Goal: Check status: Check status

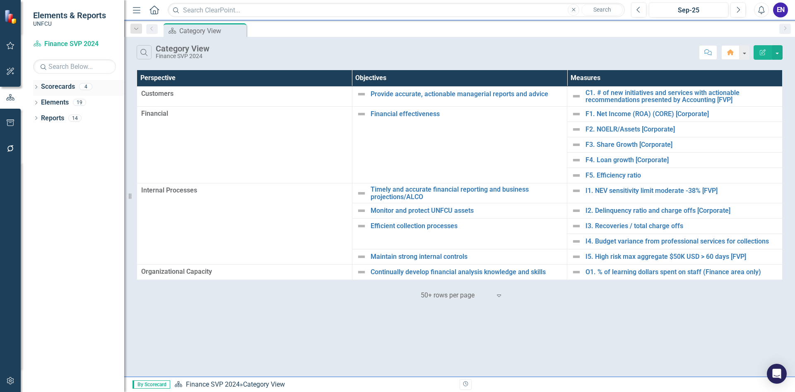
click at [36, 85] on div "Dropdown" at bounding box center [36, 87] width 6 height 7
click at [41, 104] on icon "Dropdown" at bounding box center [40, 101] width 6 height 5
click at [74, 118] on link "Chief Financial Officer 2025" at bounding box center [89, 119] width 70 height 10
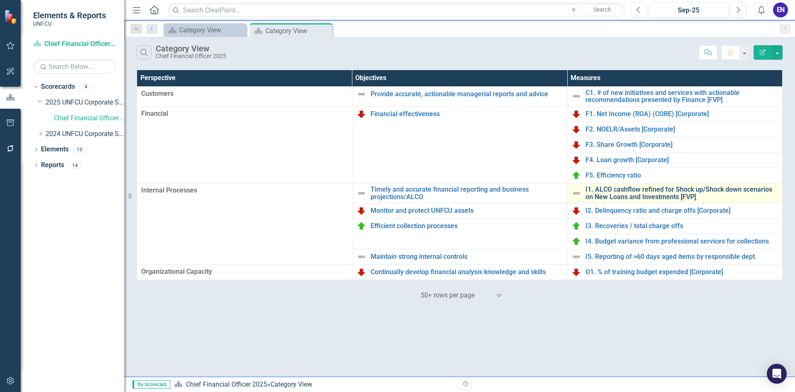
click at [630, 195] on link "I1. ALCO cashflow refined for Shock up/Shock down scenarios on New Loans and In…" at bounding box center [682, 193] width 193 height 15
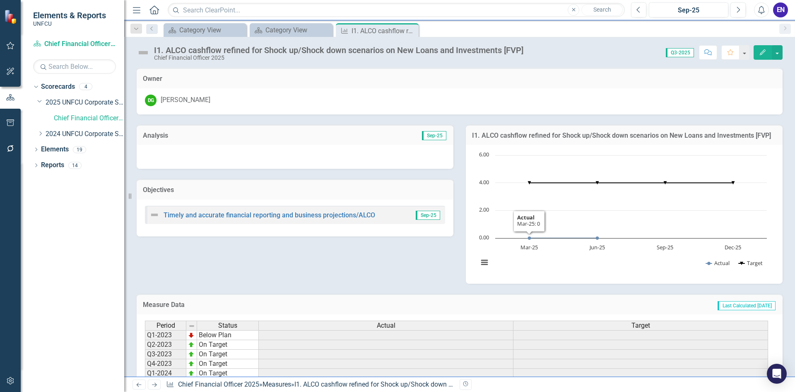
scroll to position [89, 0]
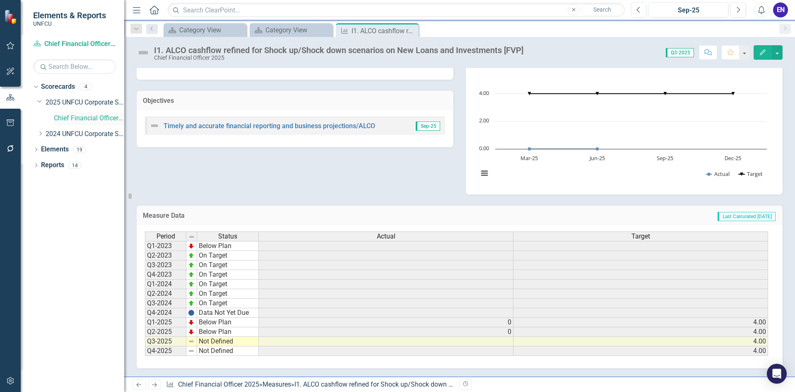
click at [87, 120] on link "Chief Financial Officer 2025" at bounding box center [89, 119] width 70 height 10
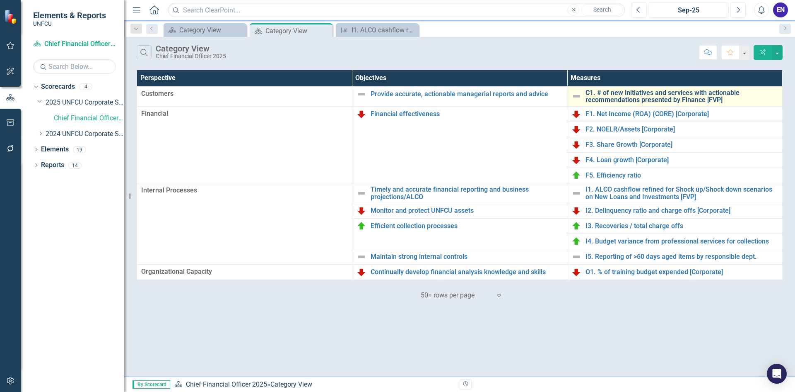
click at [620, 99] on link "C1. # of new initiatives and services with actionable recommendations presented…" at bounding box center [682, 96] width 193 height 15
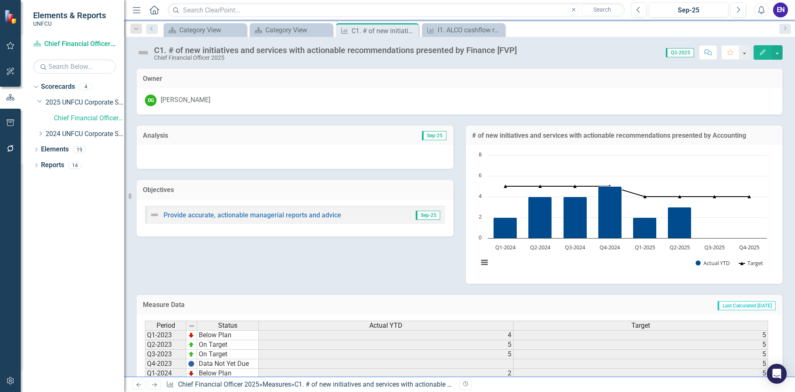
scroll to position [89, 0]
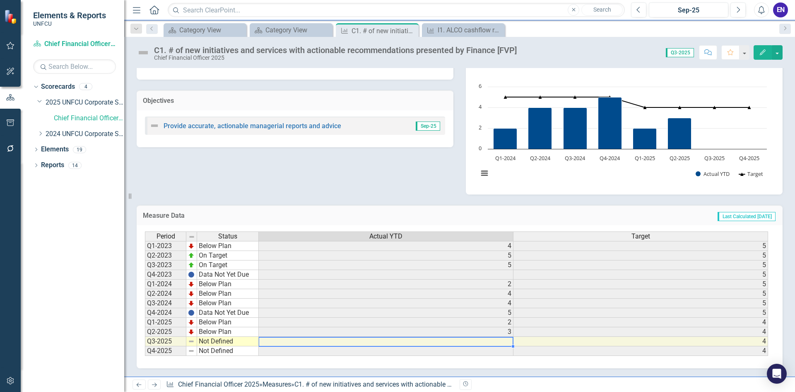
click at [483, 338] on td at bounding box center [386, 341] width 255 height 10
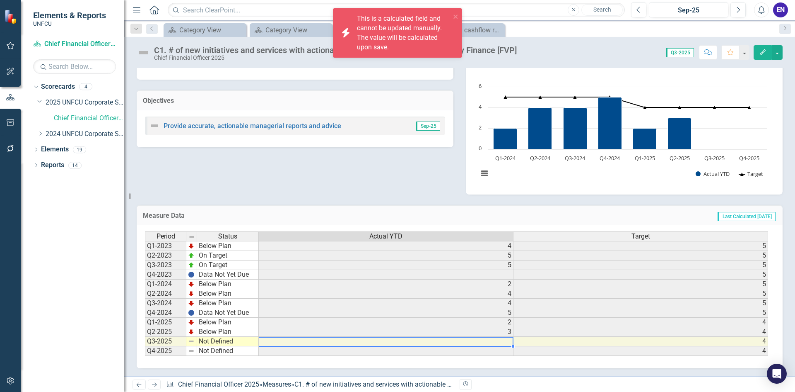
click at [485, 341] on td at bounding box center [386, 341] width 255 height 10
click at [484, 341] on td at bounding box center [386, 341] width 255 height 10
click at [457, 17] on icon "close" at bounding box center [456, 16] width 6 height 7
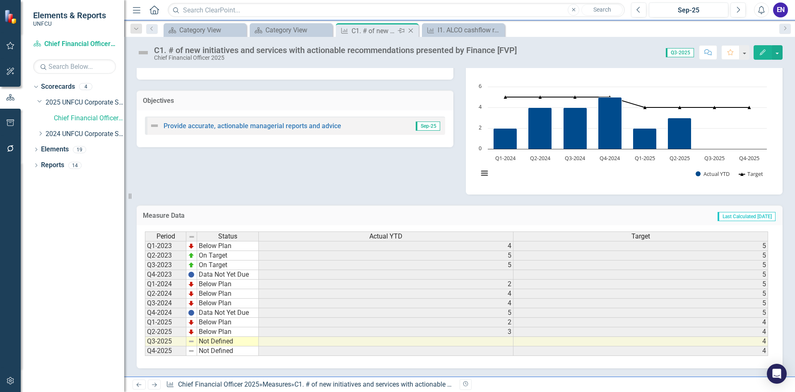
click at [410, 31] on icon "Close" at bounding box center [411, 30] width 8 height 7
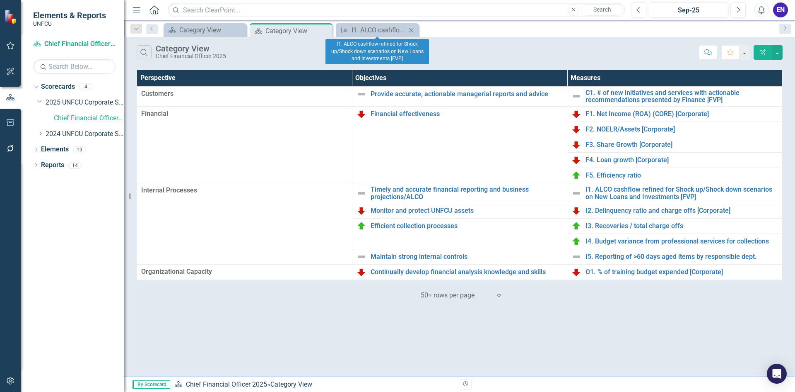
click at [412, 31] on icon "Close" at bounding box center [411, 30] width 8 height 7
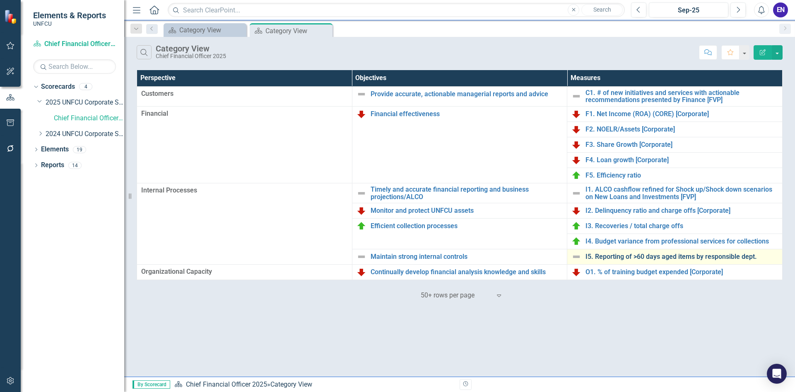
click at [614, 256] on link "I5. Reporting of >60 days aged items by responsible dept." at bounding box center [682, 256] width 193 height 7
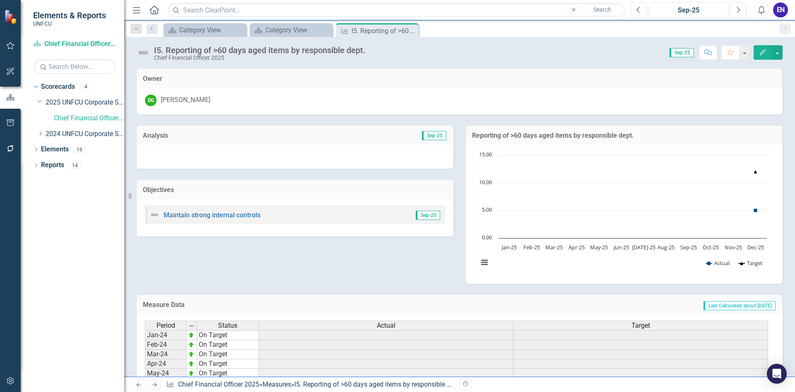
scroll to position [203, 0]
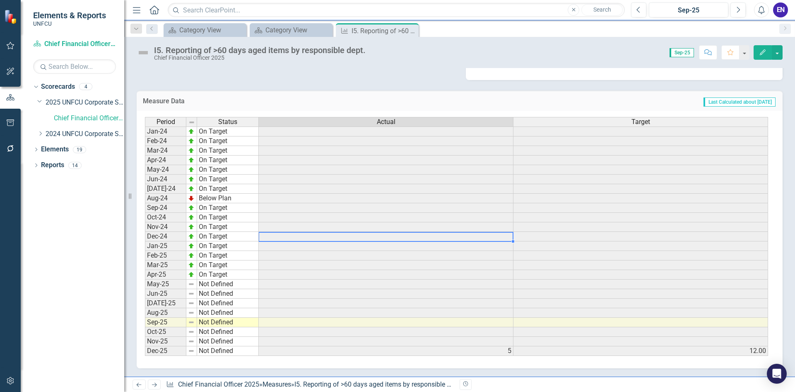
click at [508, 236] on td at bounding box center [386, 237] width 255 height 10
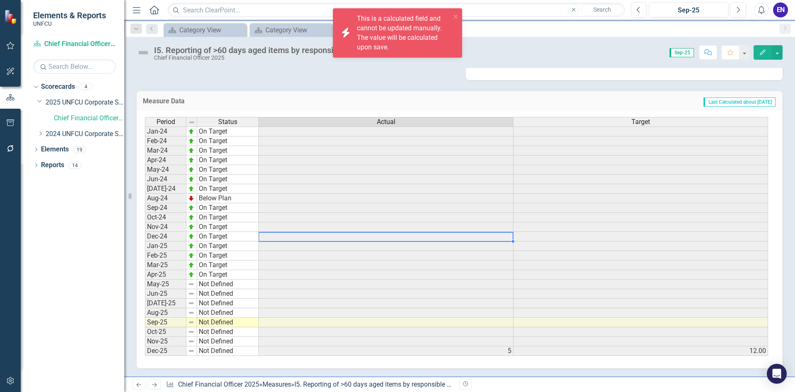
click at [507, 248] on td at bounding box center [386, 246] width 255 height 10
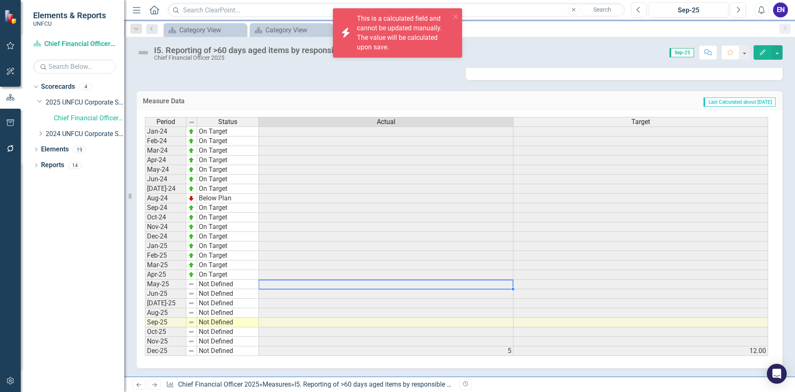
click at [145, 288] on div "Period Status Actual Target Jan-24 On Target Feb-24 On Target Mar-24 On Target …" at bounding box center [145, 236] width 0 height 239
click at [373, 288] on div at bounding box center [386, 288] width 255 height 1
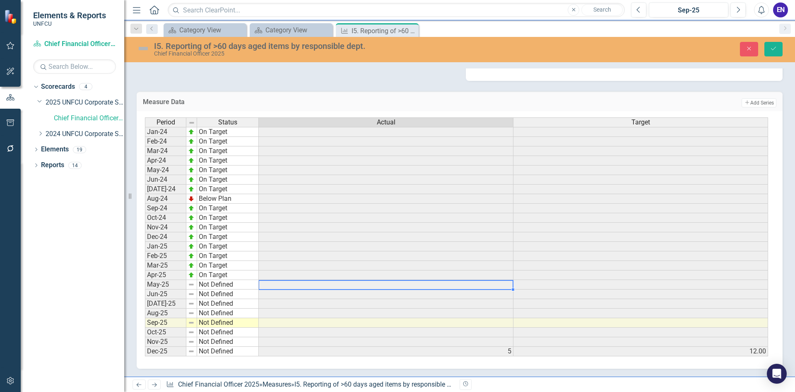
click at [373, 288] on td at bounding box center [386, 285] width 255 height 10
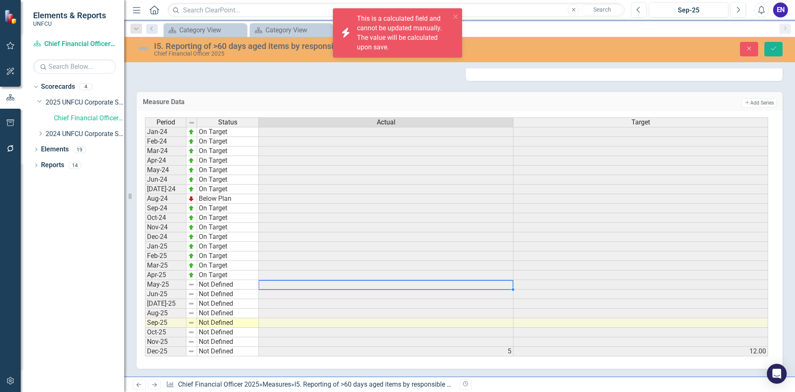
click at [373, 288] on td at bounding box center [386, 285] width 255 height 10
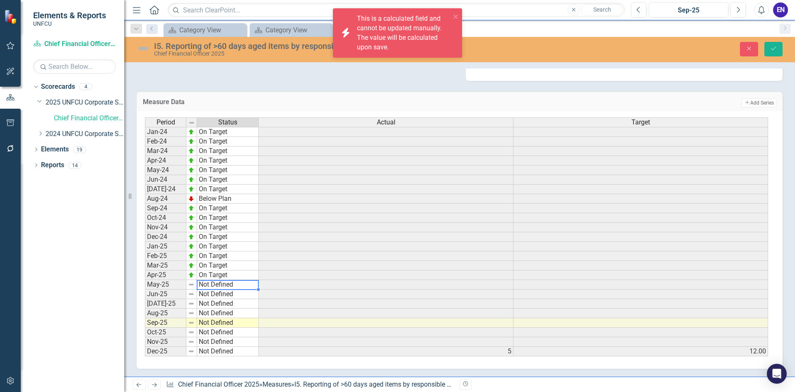
click at [229, 287] on td "Not Defined" at bounding box center [228, 285] width 62 height 10
type textarea "Not Defined"
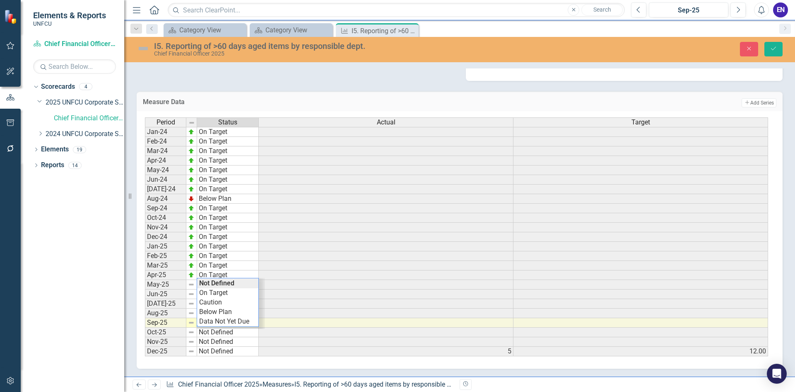
click at [364, 96] on div "Measure Data Add Add Series" at bounding box center [460, 101] width 646 height 20
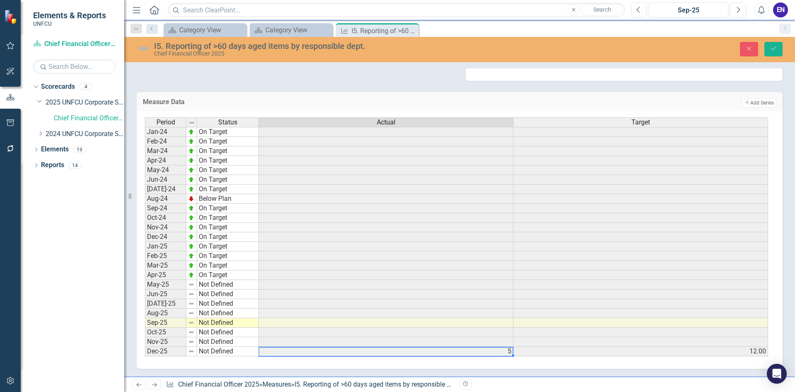
click at [502, 351] on td "5" at bounding box center [386, 351] width 255 height 10
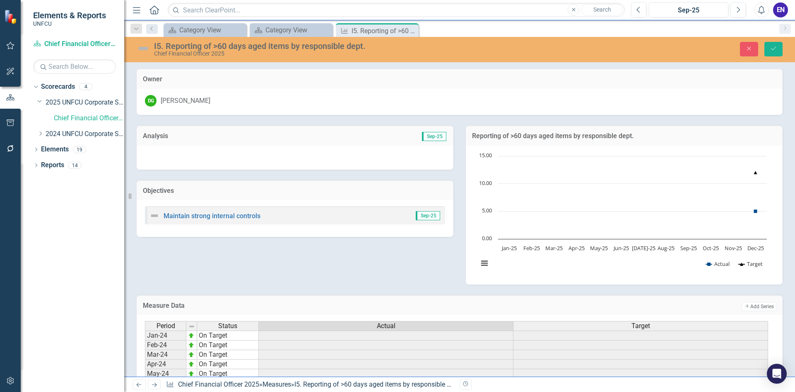
scroll to position [204, 0]
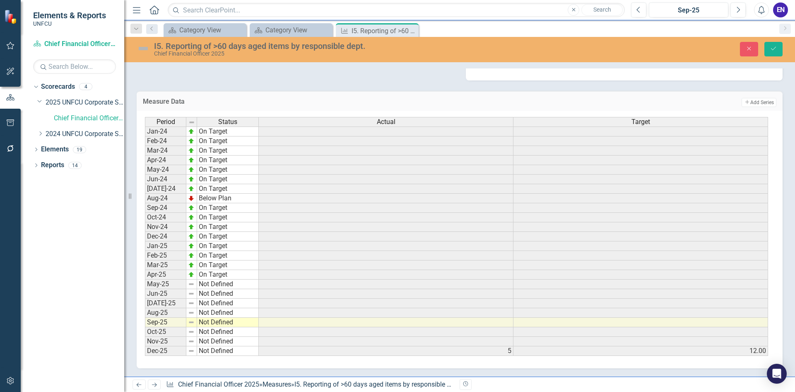
click at [575, 367] on div "Period Status Actual Target Jan-24 On Target Feb-24 On Target Mar-24 On Target …" at bounding box center [460, 239] width 646 height 257
click at [103, 116] on link "Chief Financial Officer 2025" at bounding box center [89, 119] width 70 height 10
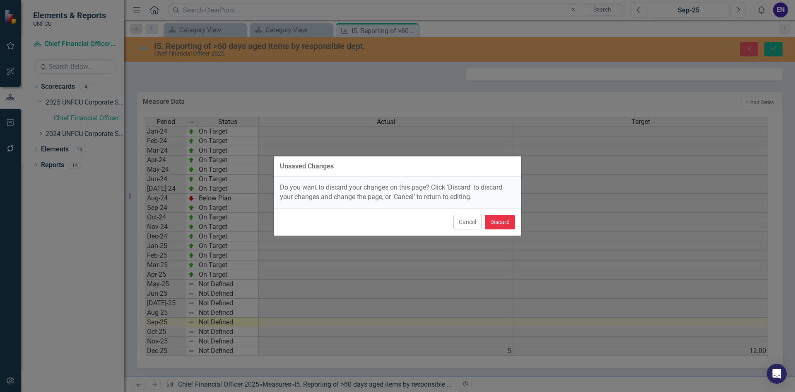
click at [502, 224] on button "Discard" at bounding box center [500, 222] width 30 height 15
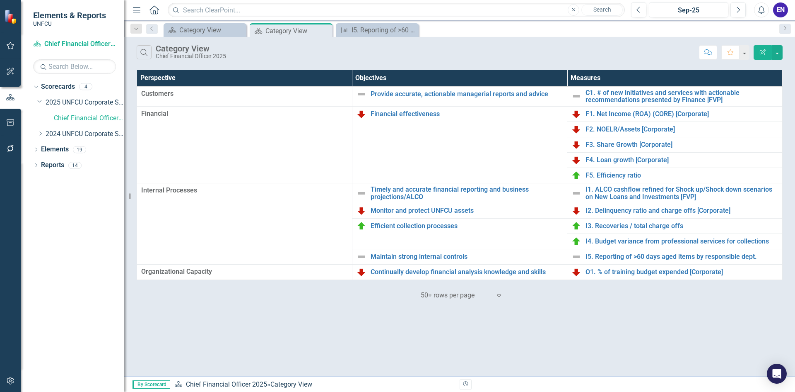
click at [641, 304] on div "Search Category View Chief Financial Officer 2025 Comment Favorite Edit Report …" at bounding box center [459, 206] width 671 height 339
click at [469, 189] on link "Timely and accurate financial reporting and business projections/ALCO" at bounding box center [467, 193] width 193 height 15
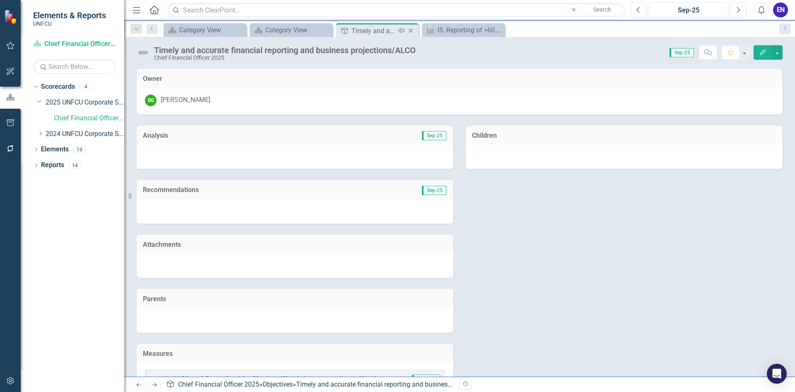
click at [410, 29] on icon "Close" at bounding box center [411, 30] width 8 height 7
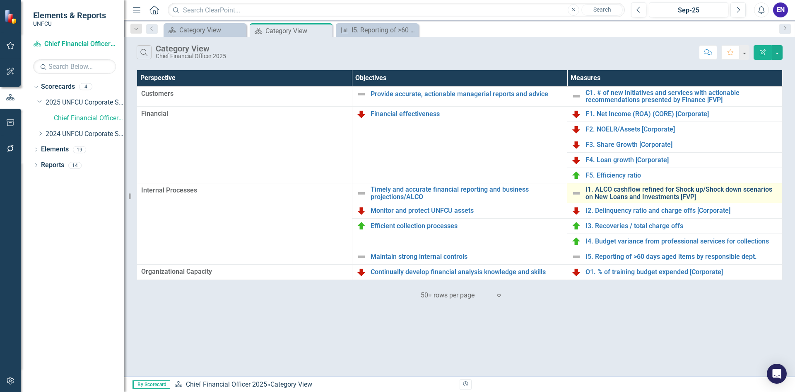
click at [653, 196] on link "I1. ALCO cashflow refined for Shock up/Shock down scenarios on New Loans and In…" at bounding box center [682, 193] width 193 height 15
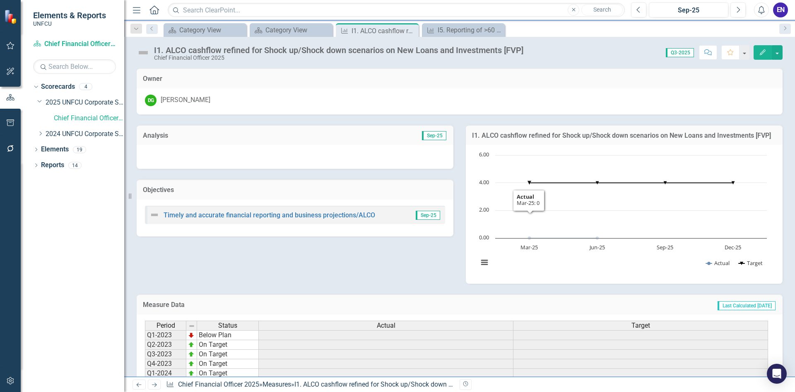
scroll to position [89, 0]
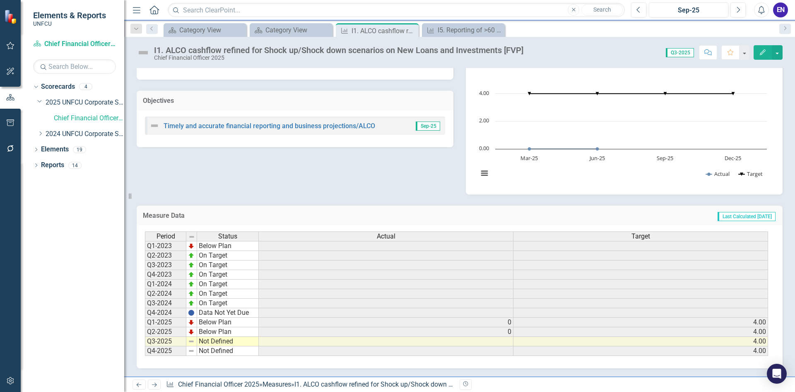
click at [503, 341] on td at bounding box center [386, 341] width 255 height 10
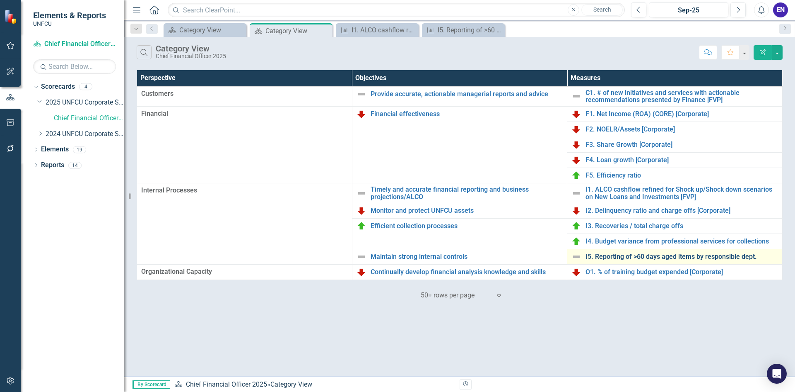
click at [607, 255] on link "I5. Reporting of >60 days aged items by responsible dept." at bounding box center [682, 256] width 193 height 7
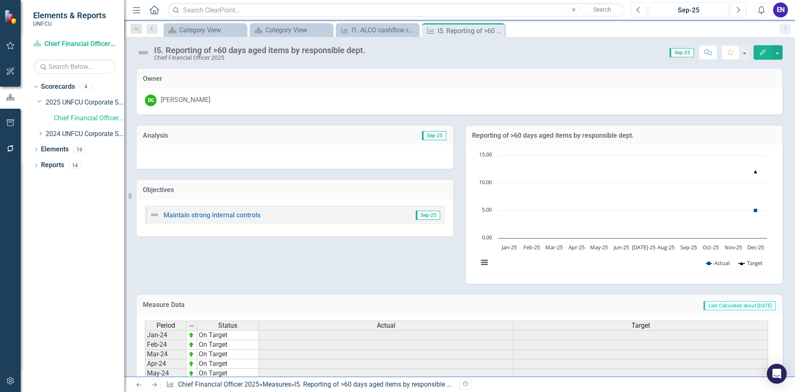
scroll to position [203, 0]
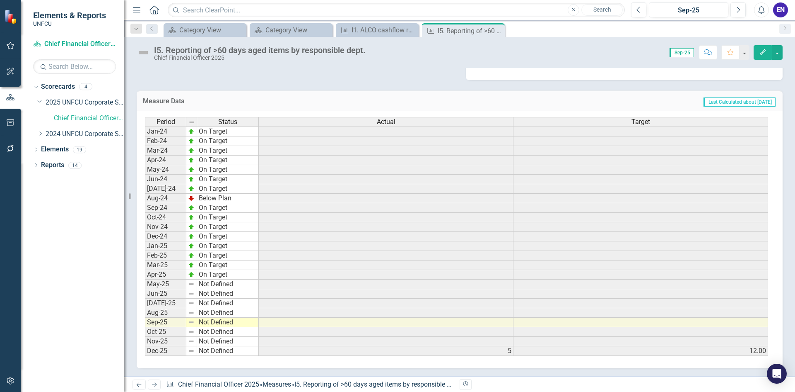
click at [502, 324] on td at bounding box center [386, 322] width 255 height 10
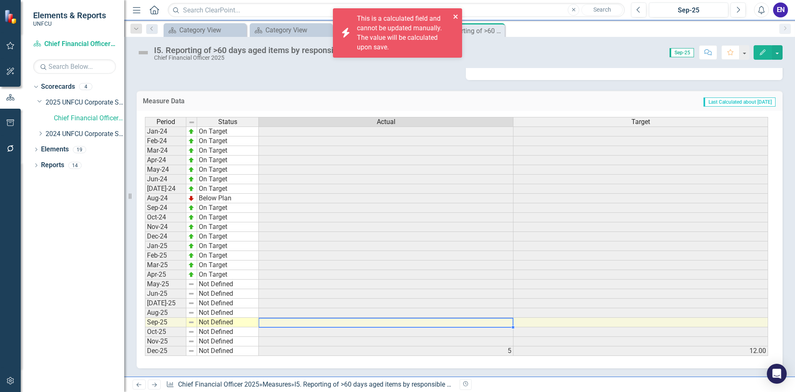
click at [456, 14] on icon "close" at bounding box center [456, 16] width 6 height 7
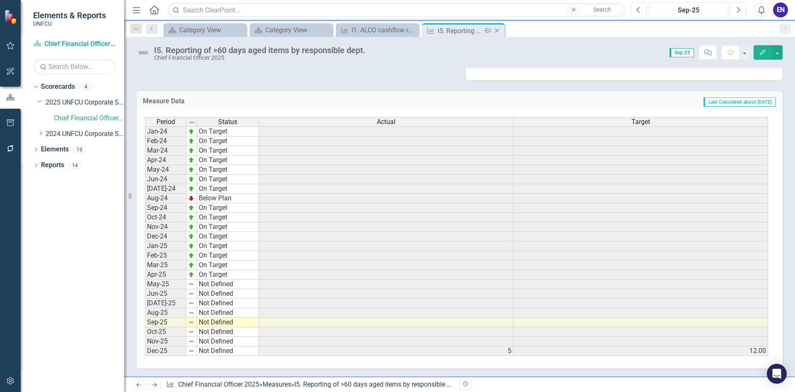
click at [498, 32] on icon at bounding box center [497, 31] width 5 height 5
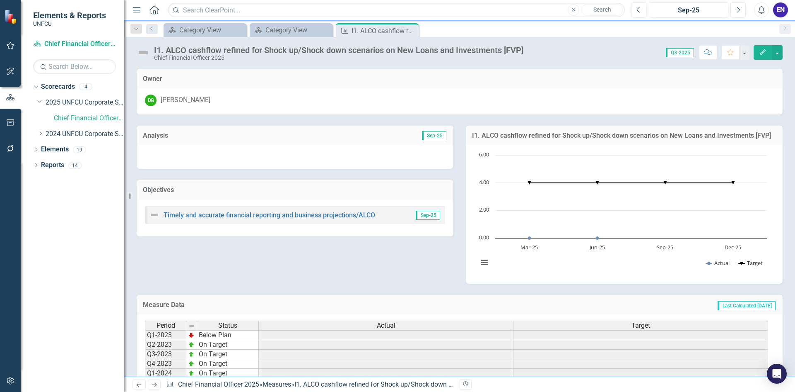
click at [0, 0] on icon "Close" at bounding box center [0, 0] width 0 height 0
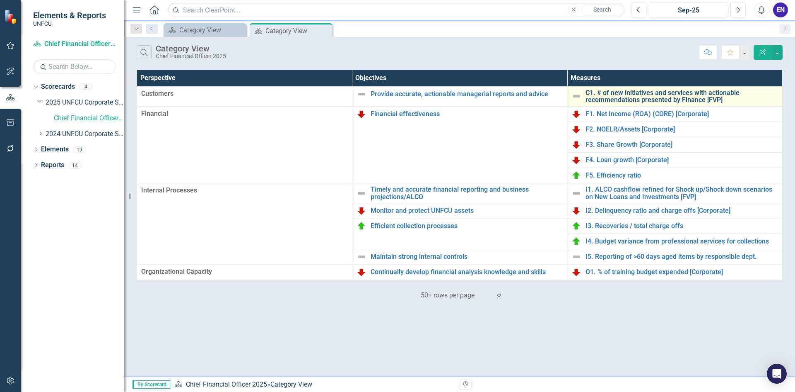
click at [647, 97] on link "C1. # of new initiatives and services with actionable recommendations presented…" at bounding box center [682, 96] width 193 height 15
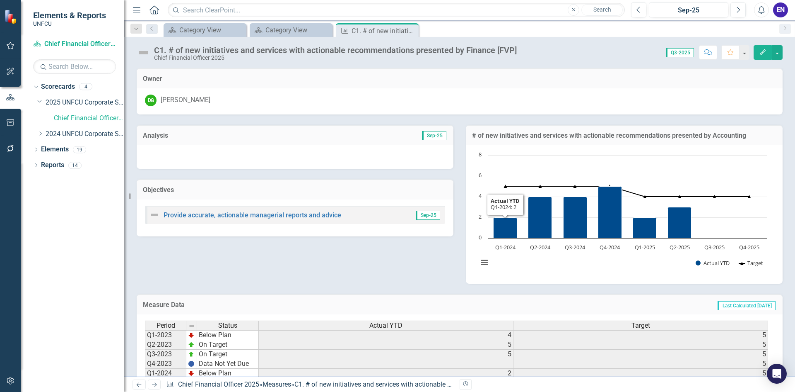
scroll to position [89, 0]
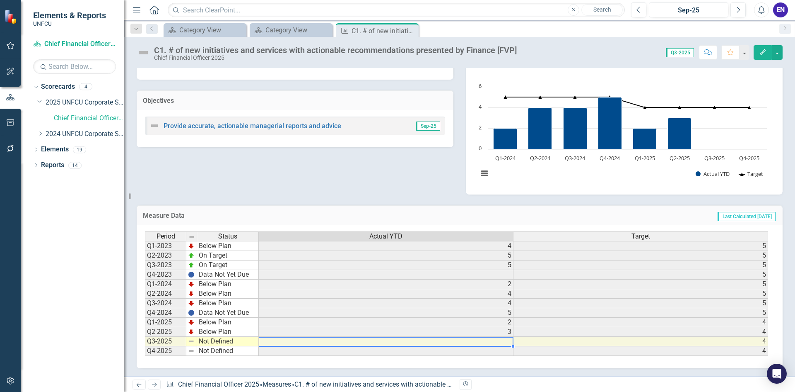
click at [491, 339] on td at bounding box center [386, 341] width 255 height 10
drag, startPoint x: 298, startPoint y: 181, endPoint x: 206, endPoint y: 177, distance: 92.5
click at [296, 181] on div "Analysis Sep-25 Objectives Provide accurate, actionable managerial reports and …" at bounding box center [460, 109] width 659 height 169
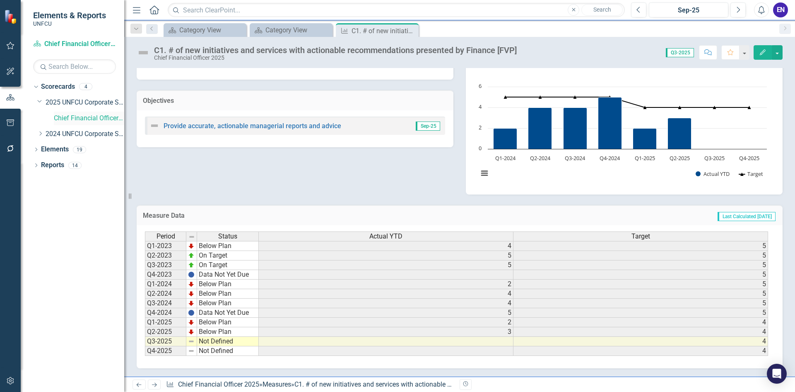
click at [95, 119] on link "Chief Financial Officer 2025" at bounding box center [89, 119] width 70 height 10
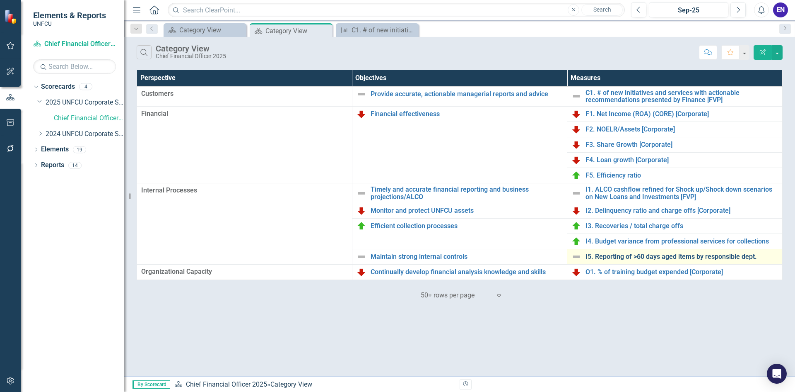
click at [643, 254] on link "I5. Reporting of >60 days aged items by responsible dept." at bounding box center [682, 256] width 193 height 7
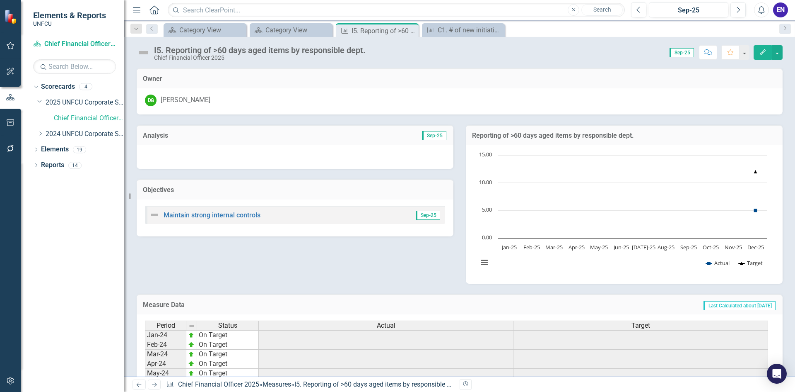
scroll to position [203, 0]
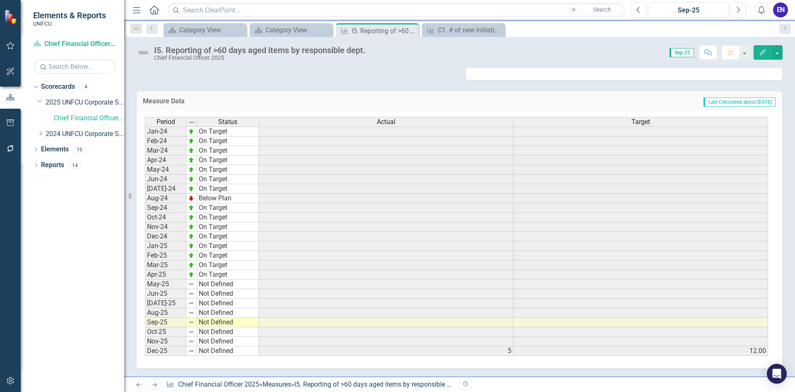
click at [458, 319] on td at bounding box center [386, 322] width 255 height 10
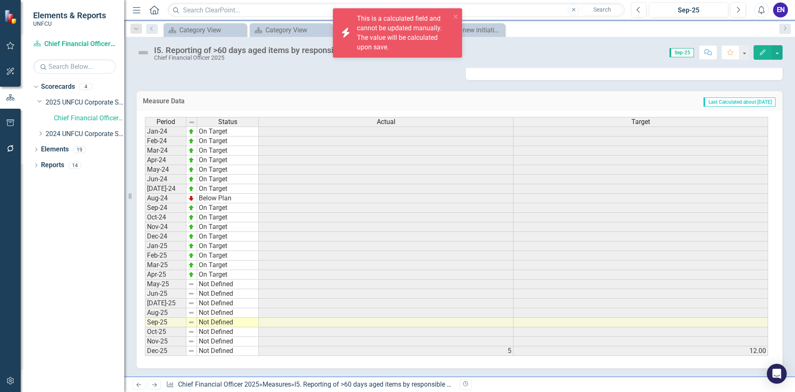
click at [392, 104] on td "Last Calculated about [DATE]" at bounding box center [575, 102] width 403 height 11
click at [455, 15] on icon "close" at bounding box center [456, 16] width 6 height 7
